Goal: Transaction & Acquisition: Purchase product/service

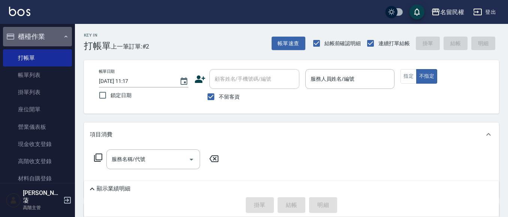
click at [57, 39] on button "櫃檯作業" at bounding box center [37, 36] width 69 height 19
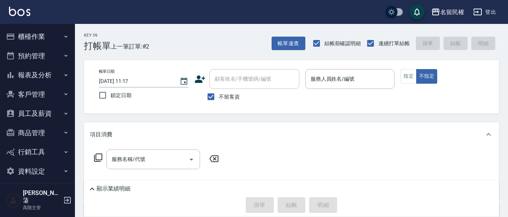
click at [60, 77] on button "報表及分析" at bounding box center [37, 74] width 69 height 19
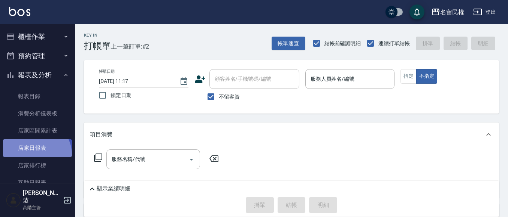
click at [34, 155] on link "店家日報表" at bounding box center [37, 148] width 69 height 17
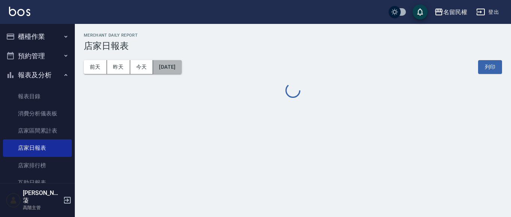
click at [180, 72] on button "[DATE]" at bounding box center [167, 67] width 28 height 14
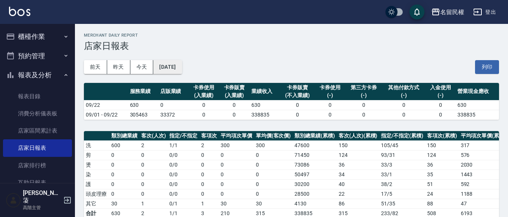
click at [182, 69] on button "[DATE]" at bounding box center [167, 67] width 28 height 14
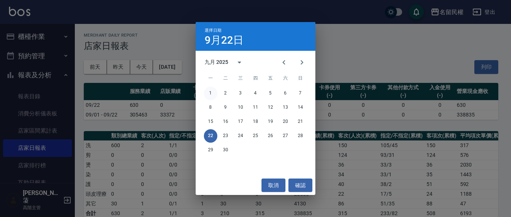
click at [208, 93] on button "1" at bounding box center [210, 93] width 13 height 13
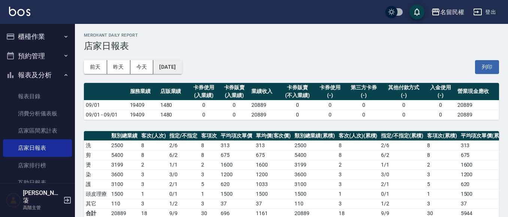
click at [182, 65] on button "[DATE]" at bounding box center [167, 67] width 28 height 14
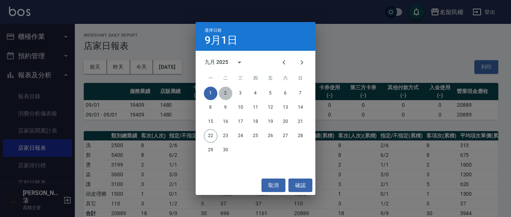
click at [224, 90] on button "2" at bounding box center [225, 93] width 13 height 13
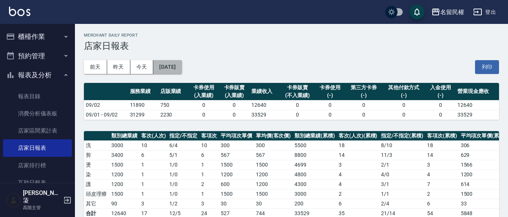
click at [182, 67] on button "[DATE]" at bounding box center [167, 67] width 28 height 14
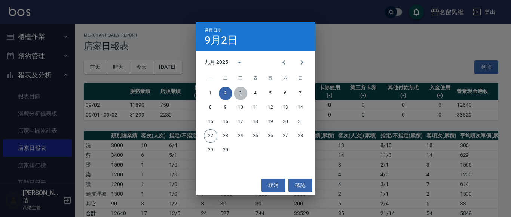
click at [238, 93] on button "3" at bounding box center [240, 93] width 13 height 13
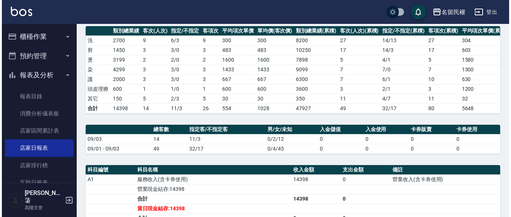
scroll to position [28, 0]
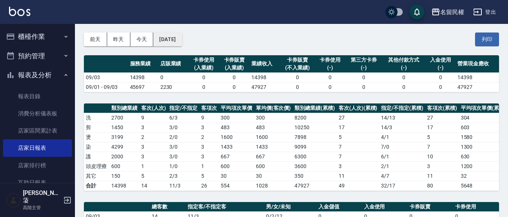
click at [182, 39] on button "[DATE]" at bounding box center [167, 40] width 28 height 14
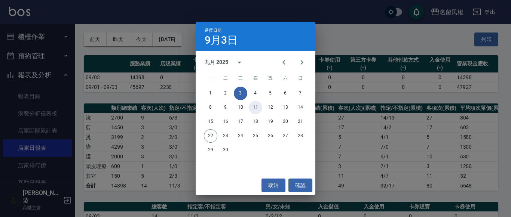
click at [253, 105] on button "11" at bounding box center [255, 107] width 13 height 13
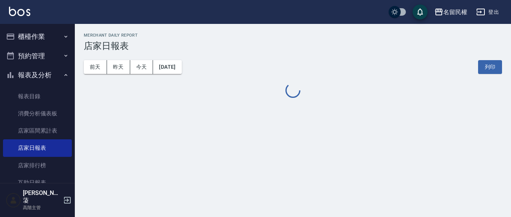
drag, startPoint x: 185, startPoint y: 67, endPoint x: 203, endPoint y: 72, distance: 18.7
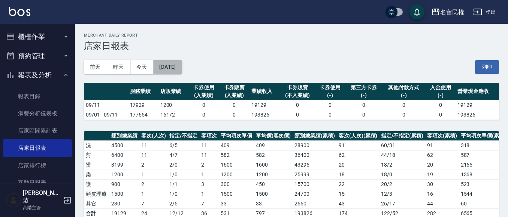
click at [170, 67] on button "[DATE]" at bounding box center [167, 67] width 28 height 14
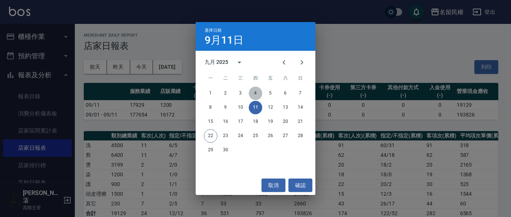
click at [255, 95] on button "4" at bounding box center [255, 93] width 13 height 13
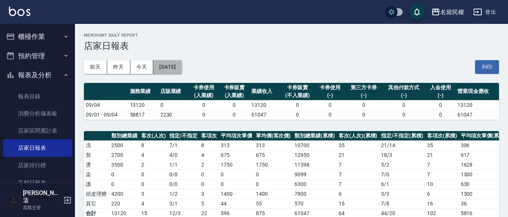
click at [181, 68] on button "[DATE]" at bounding box center [167, 67] width 28 height 14
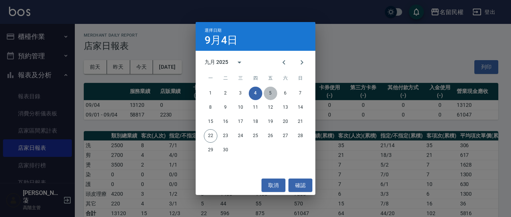
click at [270, 89] on button "5" at bounding box center [270, 93] width 13 height 13
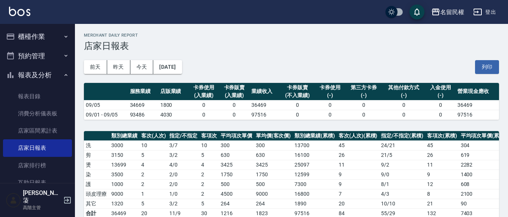
click at [195, 70] on div "[DATE] [DATE] [DATE] [DATE] 列印" at bounding box center [291, 67] width 415 height 32
click at [182, 70] on button "[DATE]" at bounding box center [167, 67] width 28 height 14
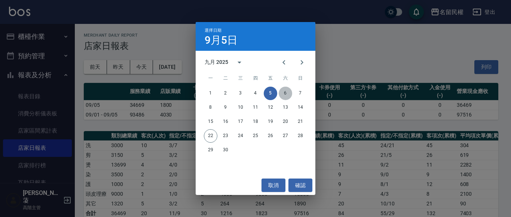
click at [285, 89] on button "6" at bounding box center [285, 93] width 13 height 13
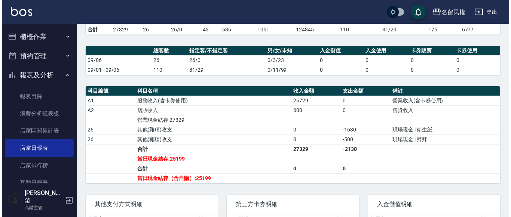
scroll to position [37, 0]
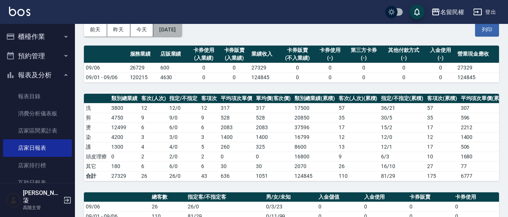
click at [170, 32] on button "[DATE]" at bounding box center [167, 30] width 28 height 14
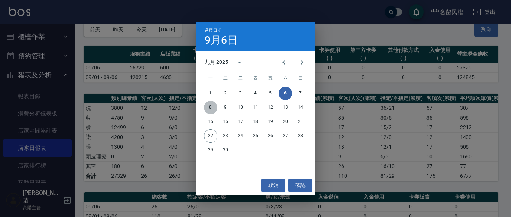
click at [211, 106] on button "8" at bounding box center [210, 107] width 13 height 13
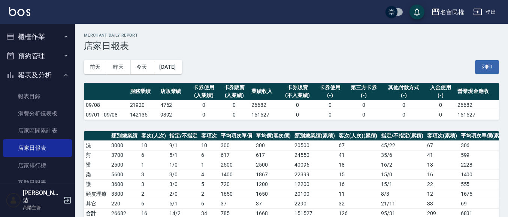
drag, startPoint x: 202, startPoint y: 70, endPoint x: 198, endPoint y: 71, distance: 4.0
click at [199, 71] on div "[DATE] [DATE] [DATE] [DATE] 列印" at bounding box center [291, 67] width 415 height 32
drag, startPoint x: 196, startPoint y: 71, endPoint x: 191, endPoint y: 70, distance: 5.4
click at [196, 71] on div "[DATE] [DATE] [DATE] [DATE] 列印" at bounding box center [291, 67] width 415 height 32
click at [182, 68] on button "[DATE]" at bounding box center [167, 67] width 28 height 14
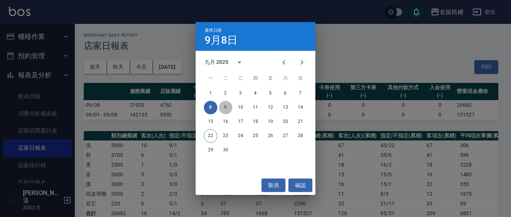
click at [225, 108] on button "9" at bounding box center [225, 107] width 13 height 13
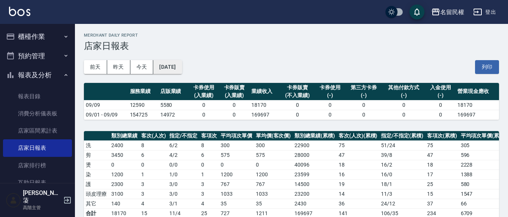
click at [178, 67] on button "[DATE]" at bounding box center [167, 67] width 28 height 14
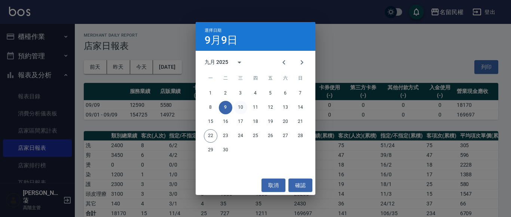
click at [243, 108] on button "10" at bounding box center [240, 107] width 13 height 13
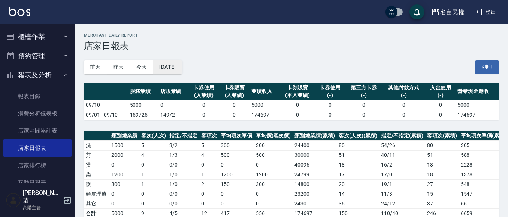
click at [182, 69] on button "[DATE]" at bounding box center [167, 67] width 28 height 14
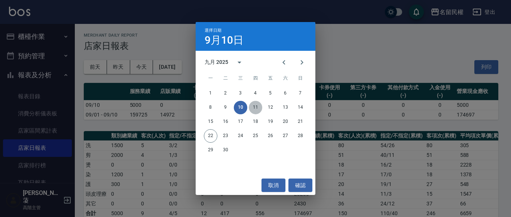
click at [254, 106] on button "11" at bounding box center [255, 107] width 13 height 13
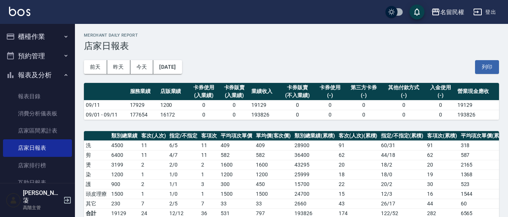
click at [178, 76] on div "[DATE] [DATE] [DATE] [DATE] 列印" at bounding box center [291, 67] width 415 height 32
click at [179, 69] on button "[DATE]" at bounding box center [167, 67] width 28 height 14
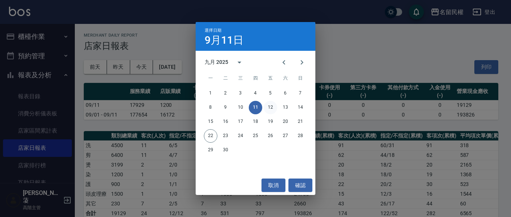
click at [269, 108] on button "12" at bounding box center [270, 107] width 13 height 13
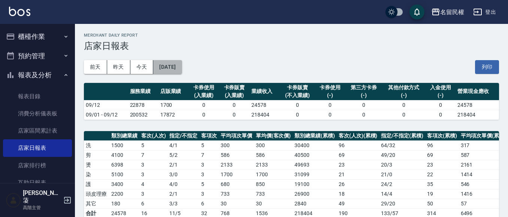
click at [182, 69] on button "[DATE]" at bounding box center [167, 67] width 28 height 14
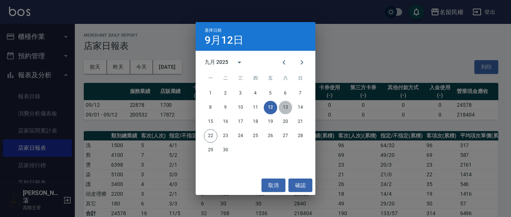
click at [287, 108] on button "13" at bounding box center [285, 107] width 13 height 13
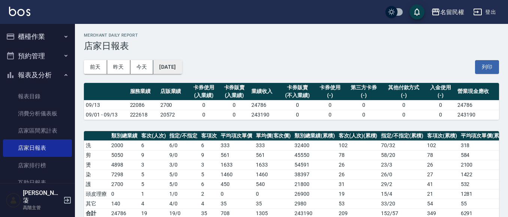
click at [182, 66] on button "[DATE]" at bounding box center [167, 67] width 28 height 14
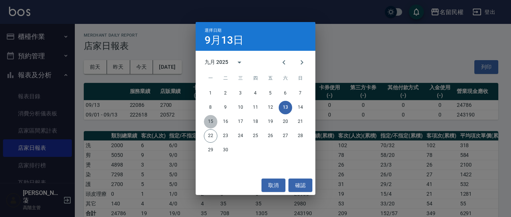
click at [210, 122] on button "15" at bounding box center [210, 121] width 13 height 13
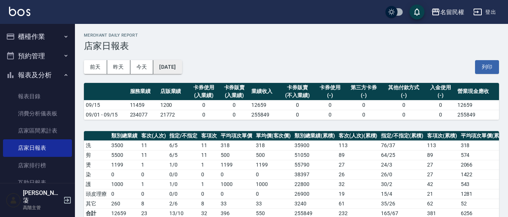
click at [182, 68] on button "[DATE]" at bounding box center [167, 67] width 28 height 14
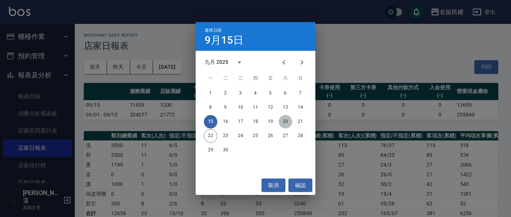
click at [285, 120] on button "20" at bounding box center [285, 121] width 13 height 13
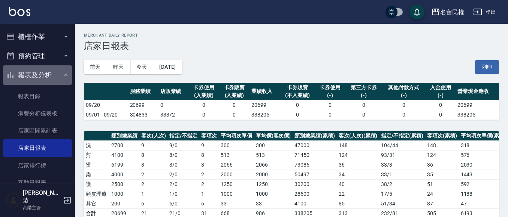
click at [61, 78] on button "報表及分析" at bounding box center [37, 74] width 69 height 19
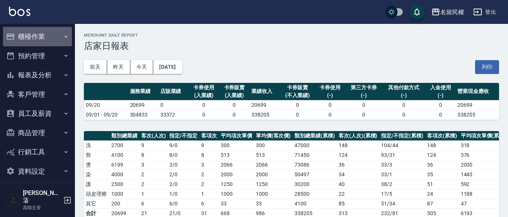
click at [55, 38] on button "櫃檯作業" at bounding box center [37, 36] width 69 height 19
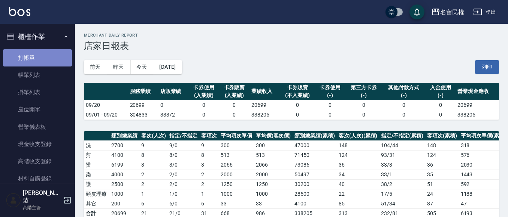
click at [58, 57] on link "打帳單" at bounding box center [37, 57] width 69 height 17
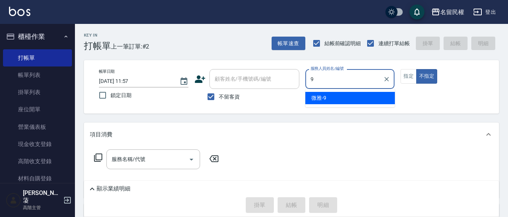
type input "微雅-9"
type button "false"
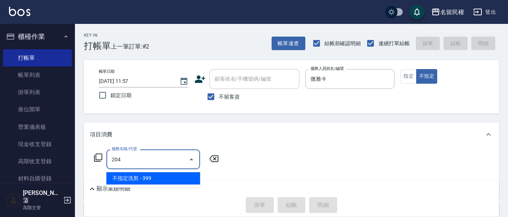
type input "不指定洗剪(204)"
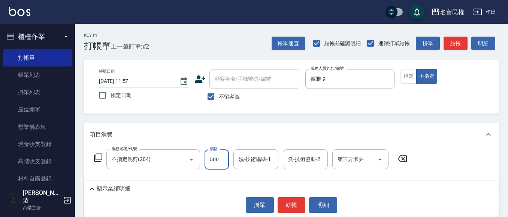
type input "500"
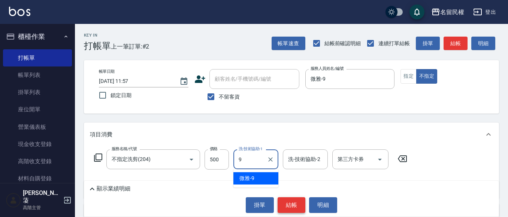
type input "微雅-9"
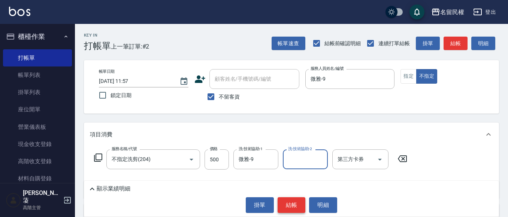
click at [290, 205] on button "結帳" at bounding box center [291, 206] width 28 height 16
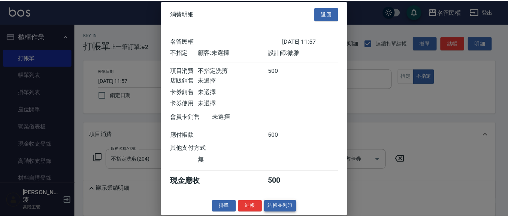
scroll to position [10, 0]
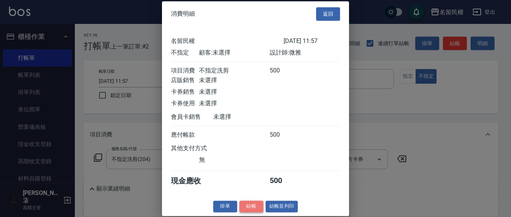
click at [256, 206] on button "結帳" at bounding box center [252, 207] width 24 height 12
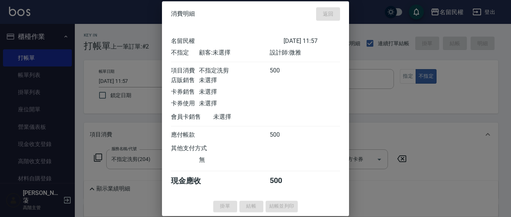
type input "[DATE] 12:12"
